Goal: Transaction & Acquisition: Book appointment/travel/reservation

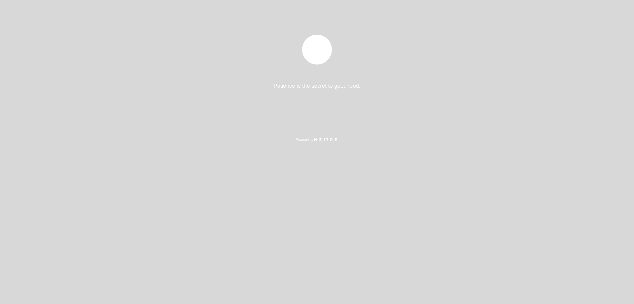
select select "es"
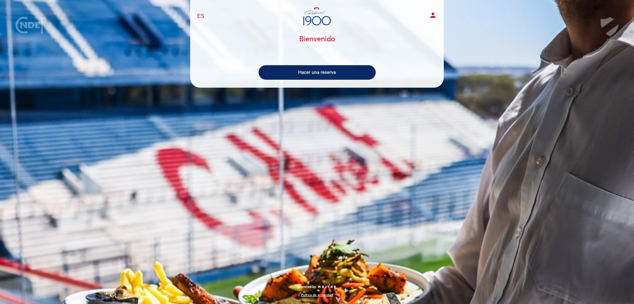
click at [310, 73] on button "Hacer una reserva" at bounding box center [317, 72] width 117 height 15
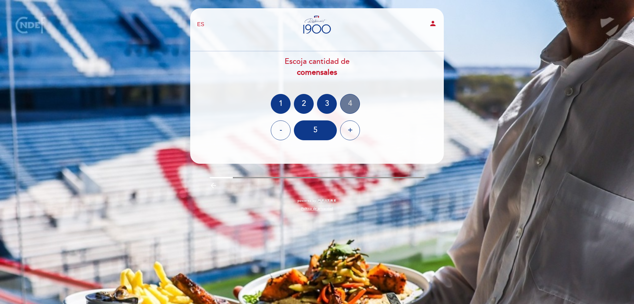
click at [348, 106] on div "4" at bounding box center [350, 104] width 20 height 20
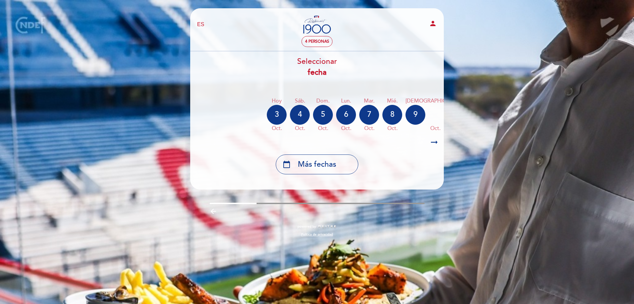
click at [197, 24] on div "EN ES PT" at bounding box center [233, 25] width 83 height 8
click at [234, 31] on div "EN ES PT Restaurant 1900 person" at bounding box center [317, 24] width 250 height 23
click at [316, 43] on span "4 personas" at bounding box center [317, 41] width 24 height 5
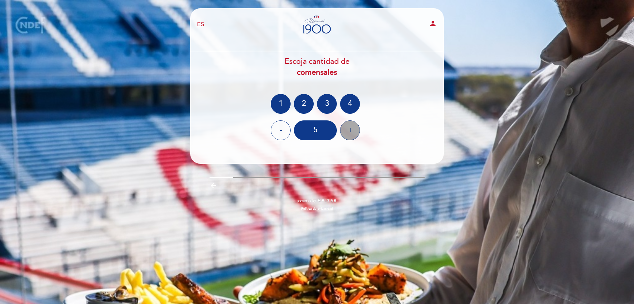
click at [349, 129] on div "+" at bounding box center [350, 130] width 20 height 20
click at [315, 129] on div "6" at bounding box center [315, 130] width 43 height 20
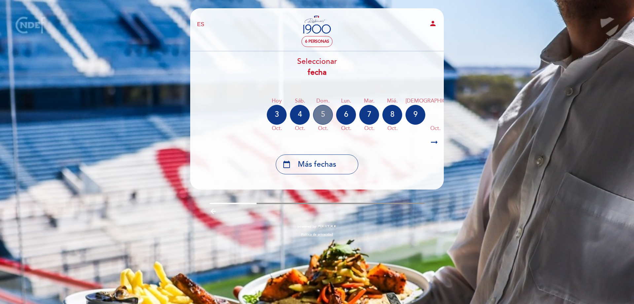
click at [325, 115] on div "5" at bounding box center [323, 115] width 20 height 20
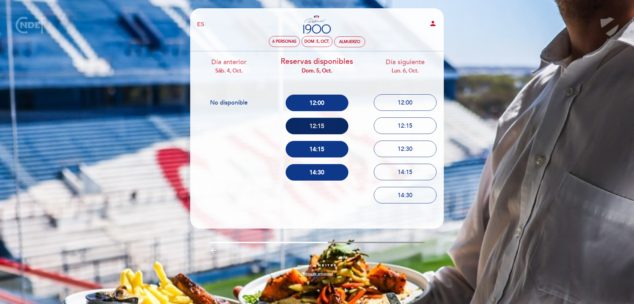
click at [309, 124] on button "12:15" at bounding box center [317, 126] width 63 height 17
